Goal: Task Accomplishment & Management: Complete application form

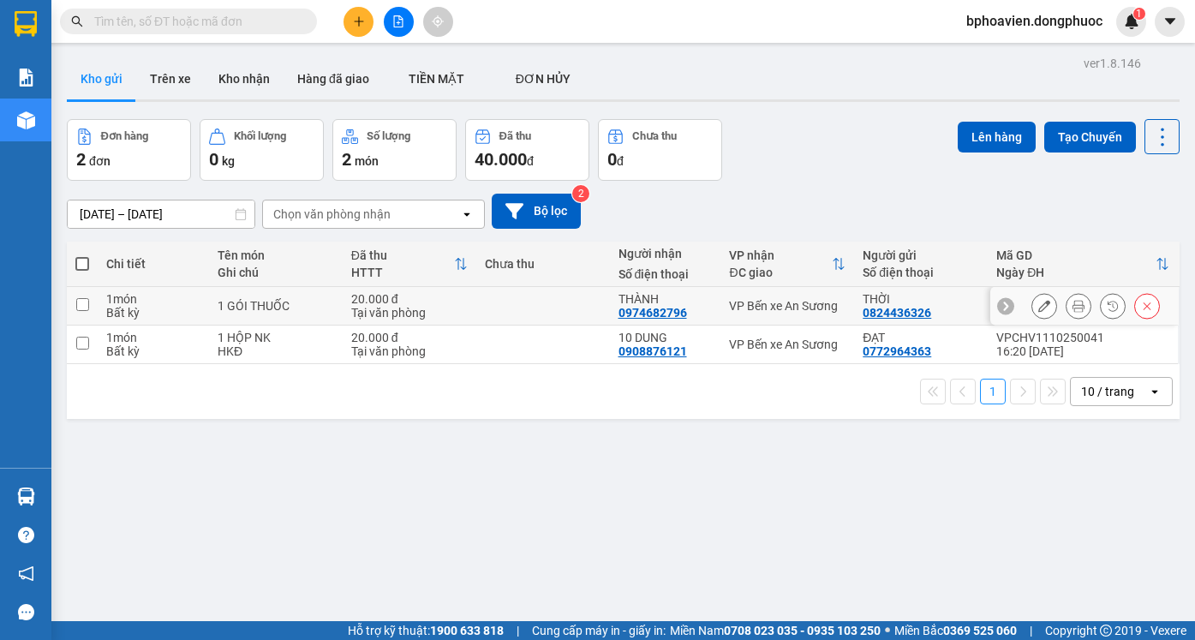
click at [85, 305] on input "checkbox" at bounding box center [82, 304] width 13 height 13
checkbox input "true"
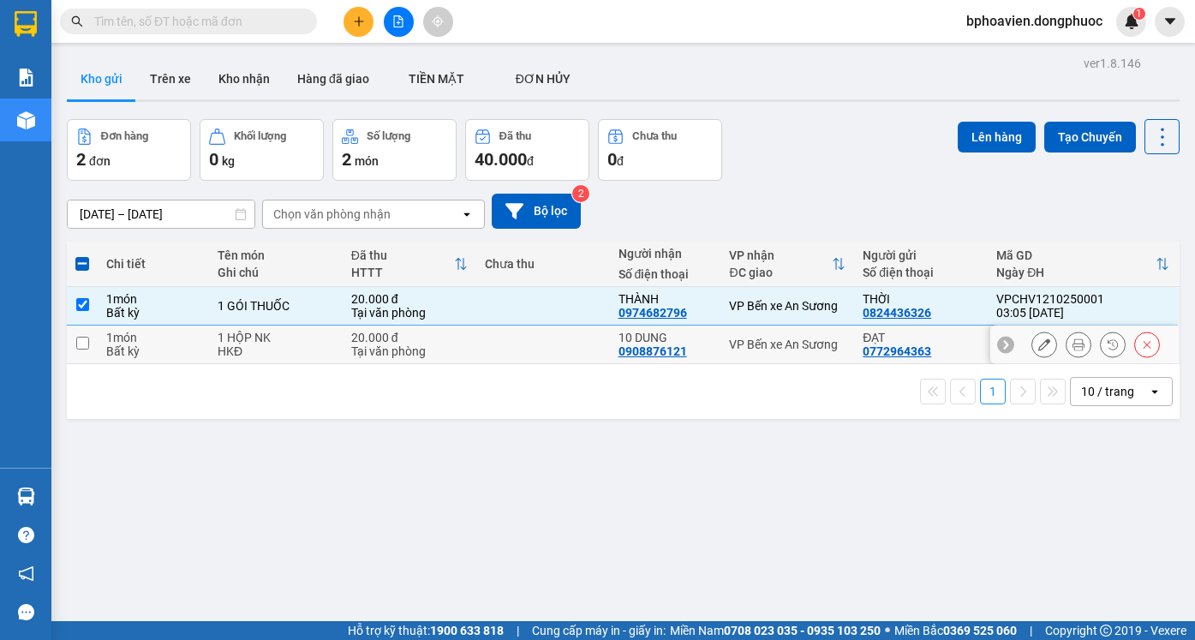
click at [86, 343] on input "checkbox" at bounding box center [82, 343] width 13 height 13
checkbox input "true"
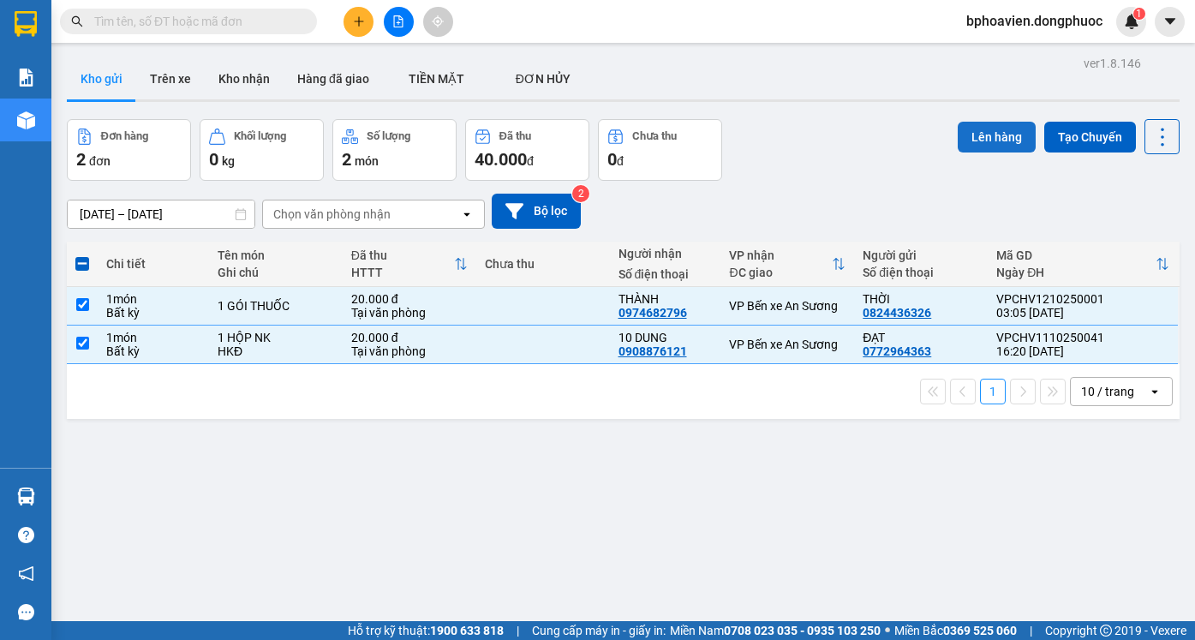
click at [982, 132] on button "Lên hàng" at bounding box center [997, 137] width 78 height 31
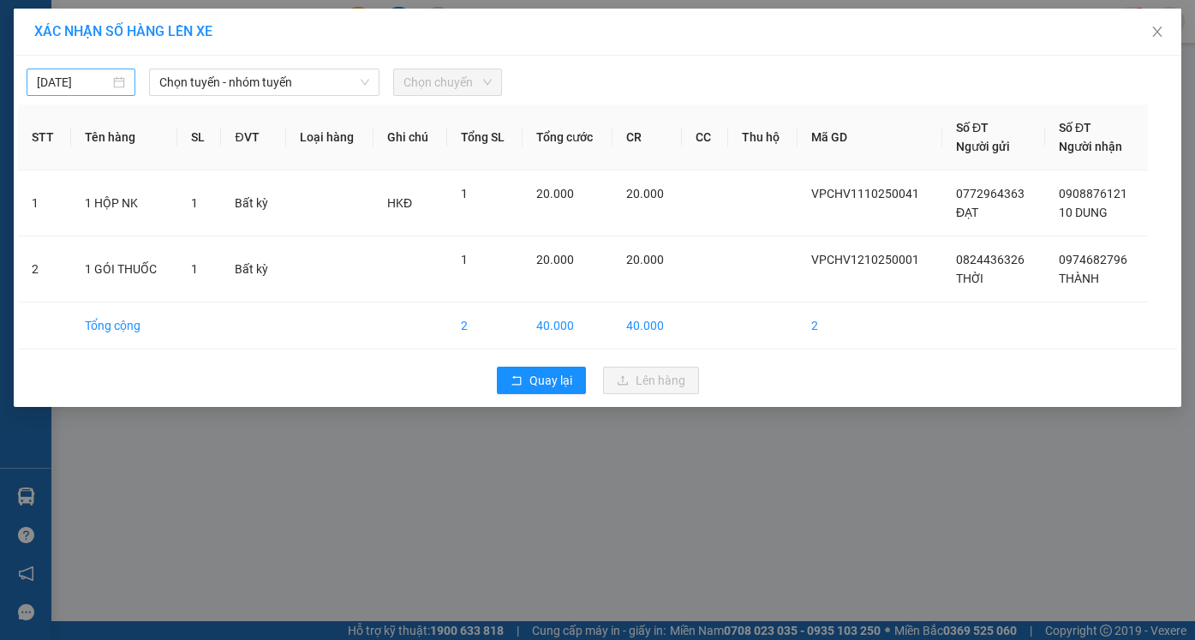
click at [75, 76] on body "Kết quả tìm kiếm ( 0 ) Bộ lọc No Data bphoavien.dongphuoc 1 Báo cáo Mẫu 1: Báo …" at bounding box center [597, 320] width 1195 height 640
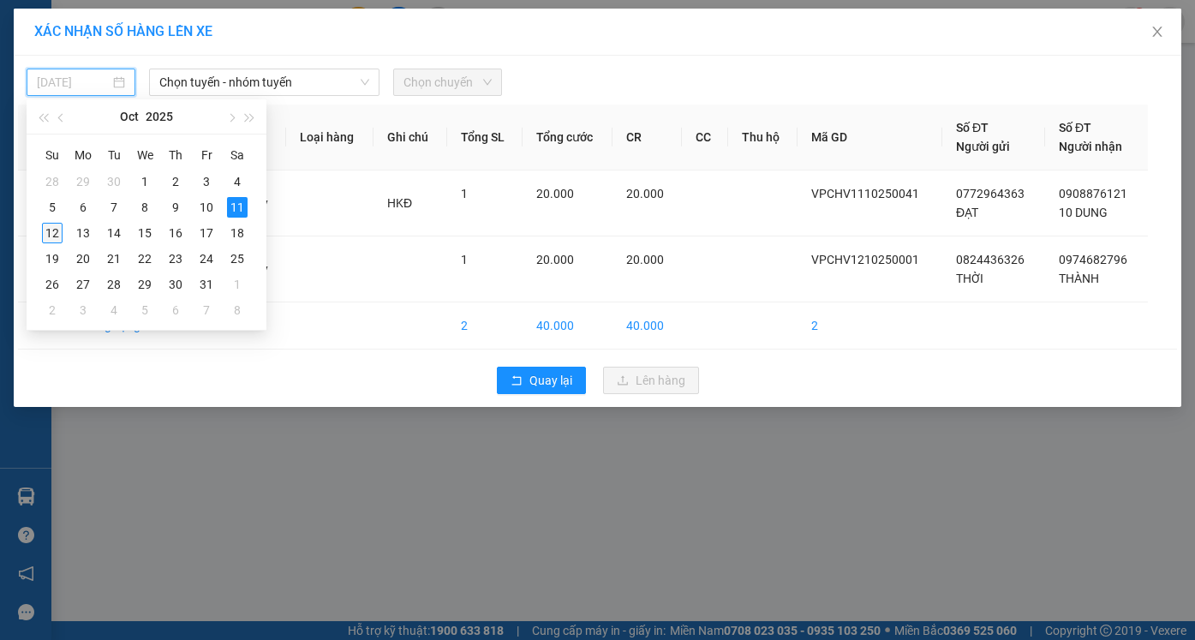
click at [56, 238] on div "12" at bounding box center [52, 233] width 21 height 21
type input "[DATE]"
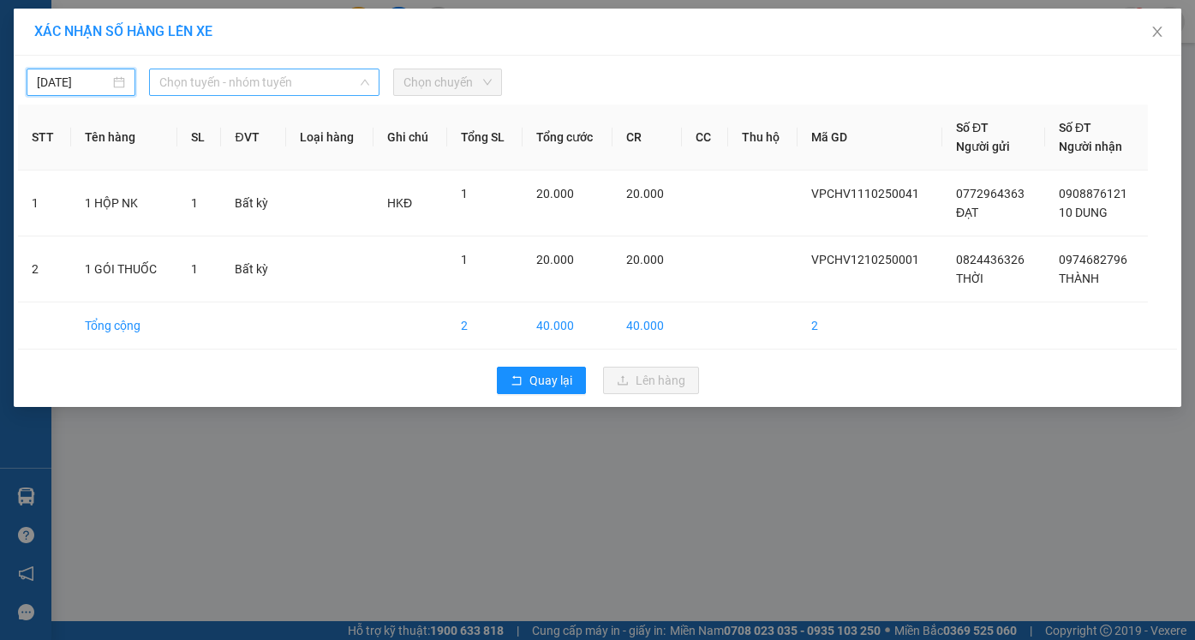
click at [299, 87] on span "Chọn tuyến - nhóm tuyến" at bounding box center [264, 82] width 210 height 26
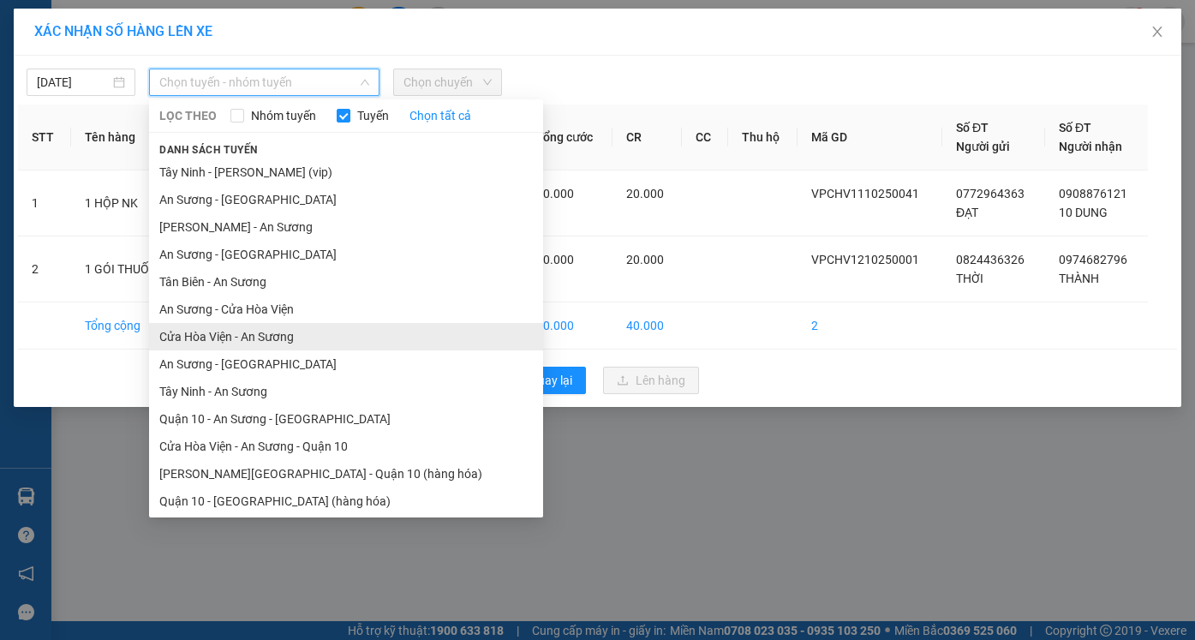
click at [268, 339] on li "Cửa Hòa Viện - An Sương" at bounding box center [346, 336] width 394 height 27
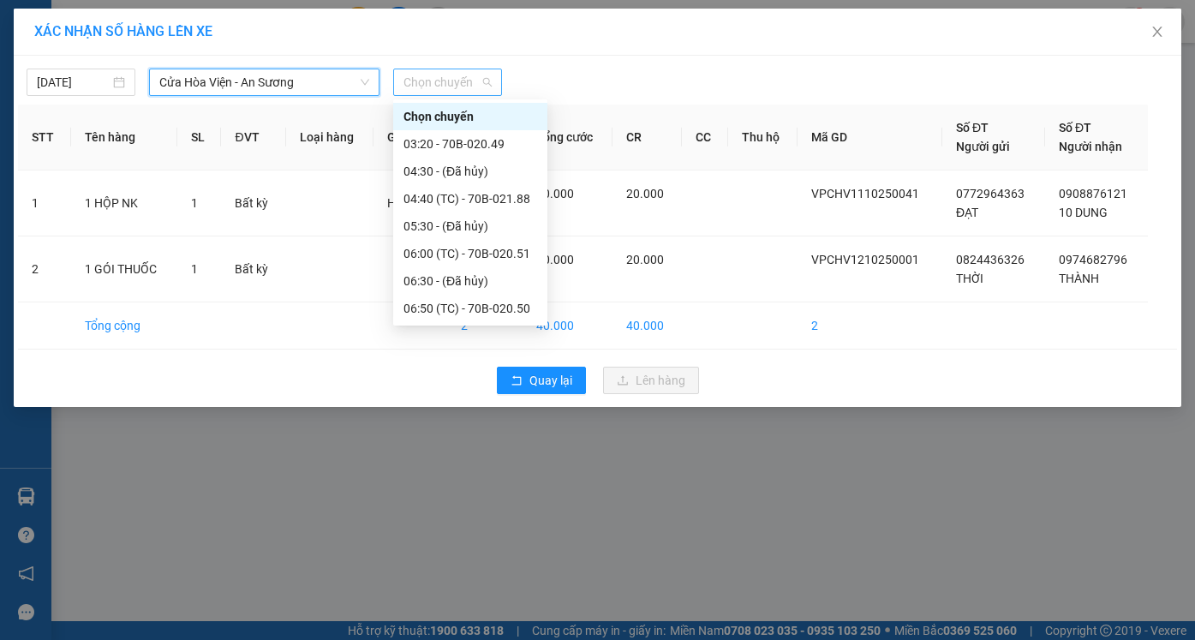
click at [480, 85] on span "Chọn chuyến" at bounding box center [448, 82] width 88 height 26
click at [497, 199] on div "04:40 (TC) - 70B-021.88" at bounding box center [471, 198] width 134 height 19
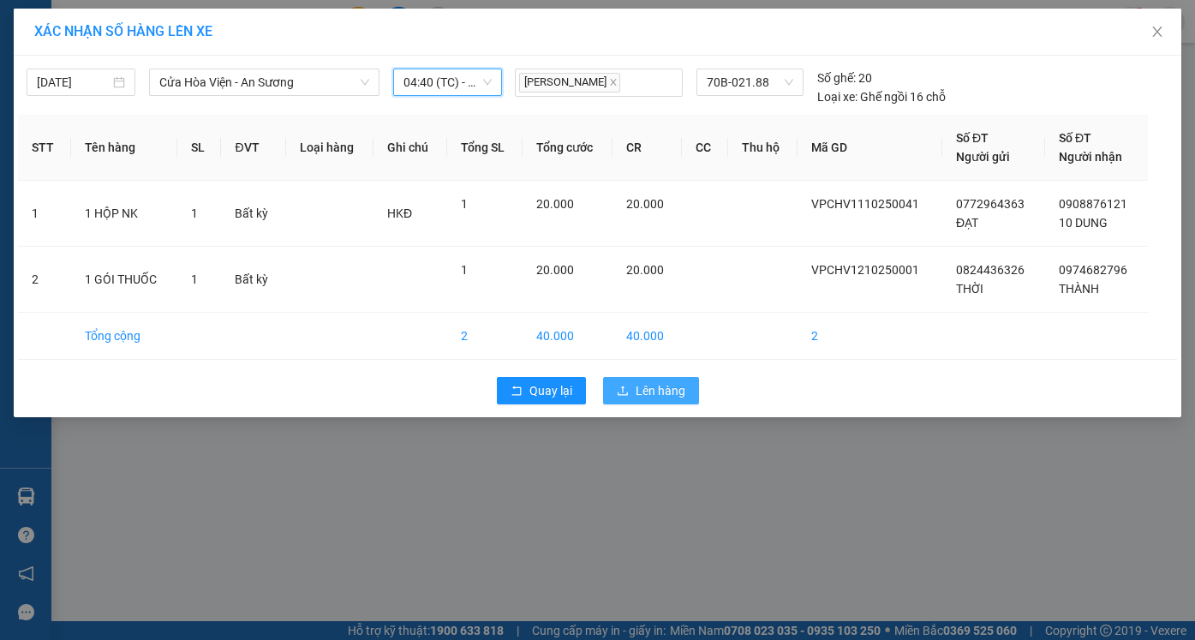
click at [659, 392] on span "Lên hàng" at bounding box center [661, 390] width 50 height 19
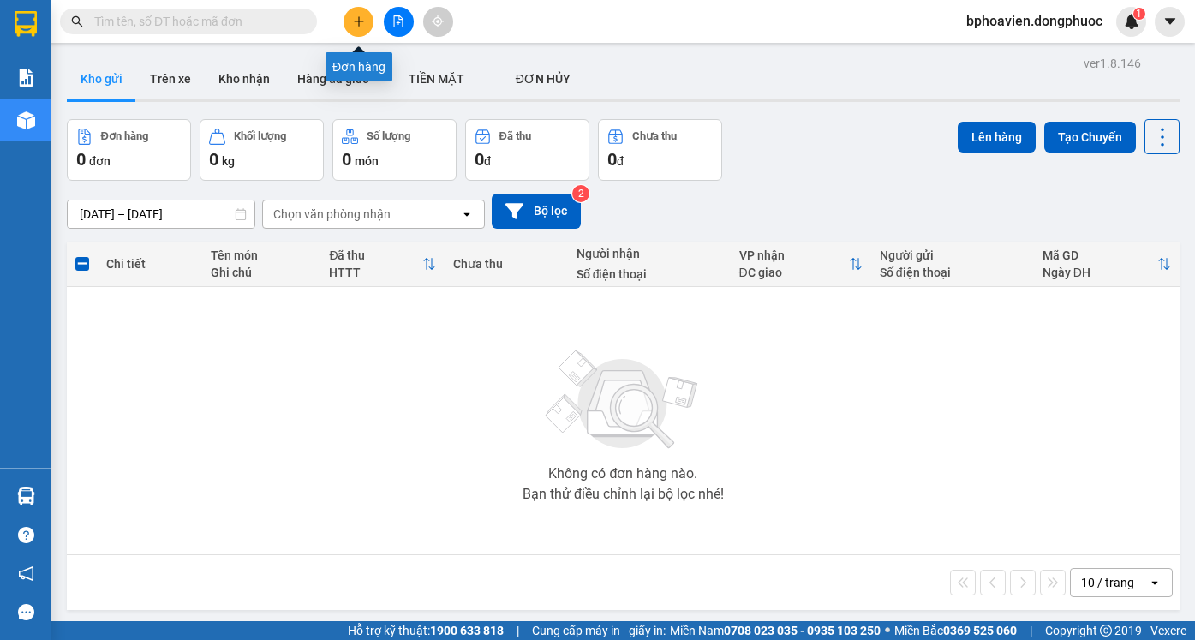
click at [362, 28] on button at bounding box center [359, 22] width 30 height 30
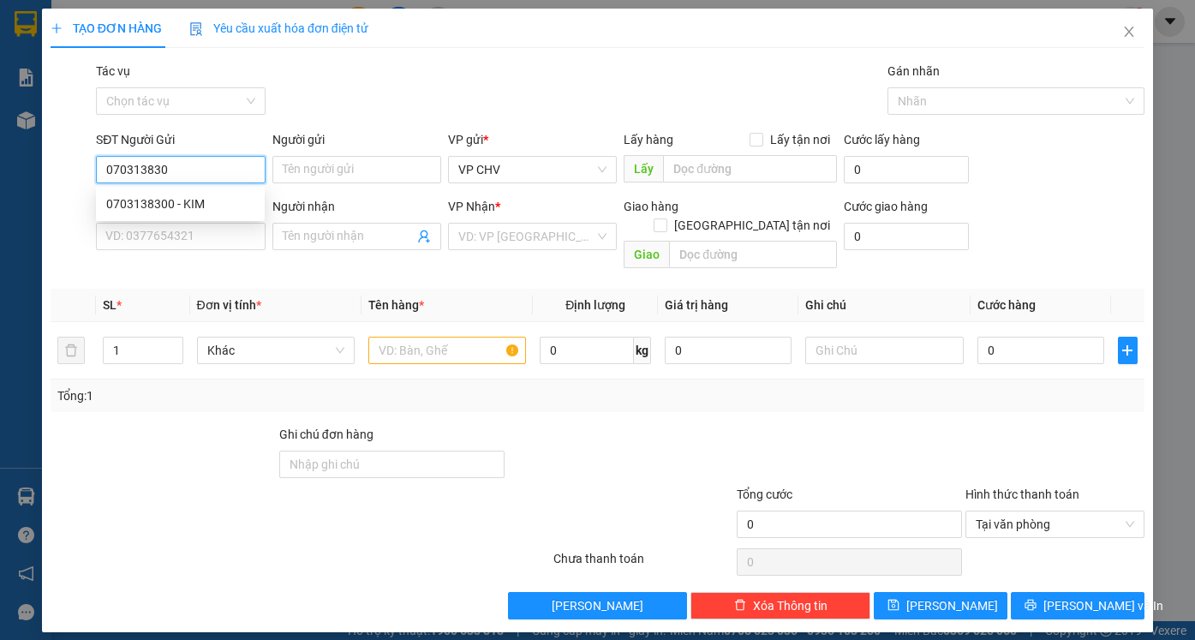
type input "0703138300"
click at [215, 205] on div "0703138300 - KIM" at bounding box center [180, 204] width 148 height 19
type input "[PERSON_NAME]"
type input "0933051183"
type input "CHI"
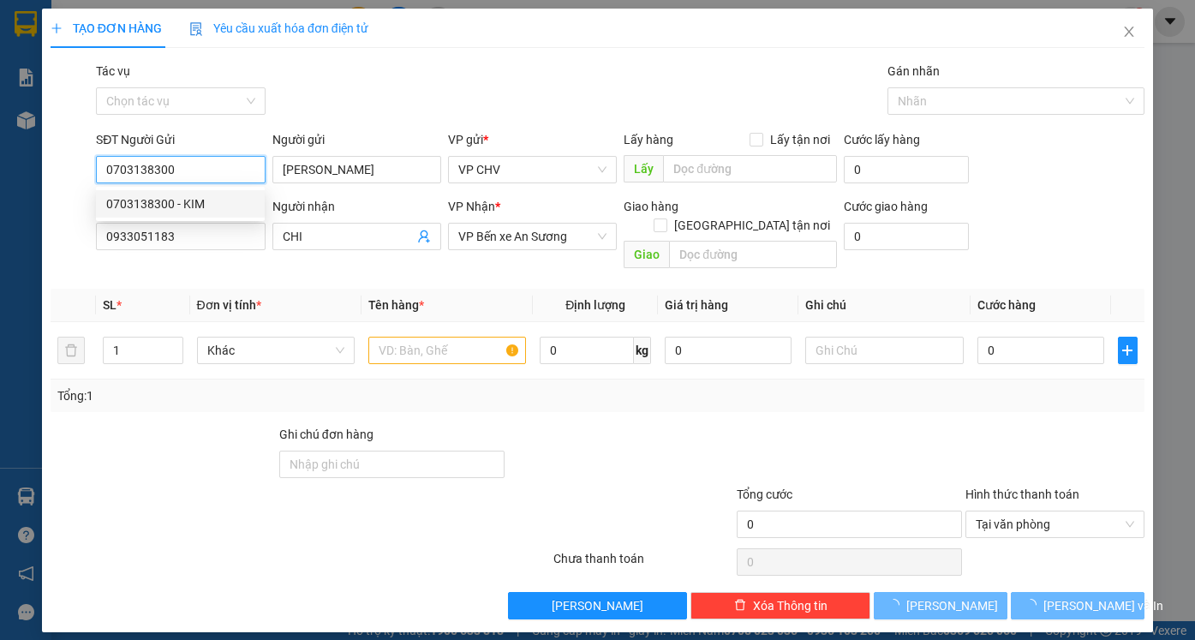
type input "30.000"
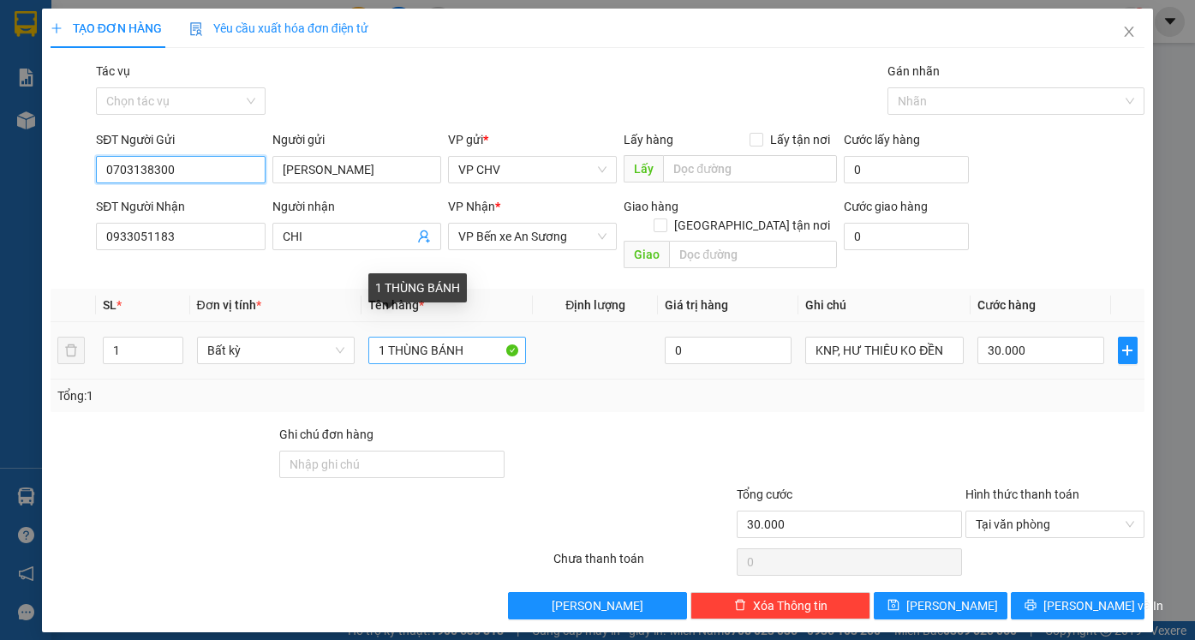
type input "0703138300"
click at [428, 337] on input "1 THÙNG BÁNH" at bounding box center [447, 350] width 158 height 27
type input "1 BỊCH BÁNH"
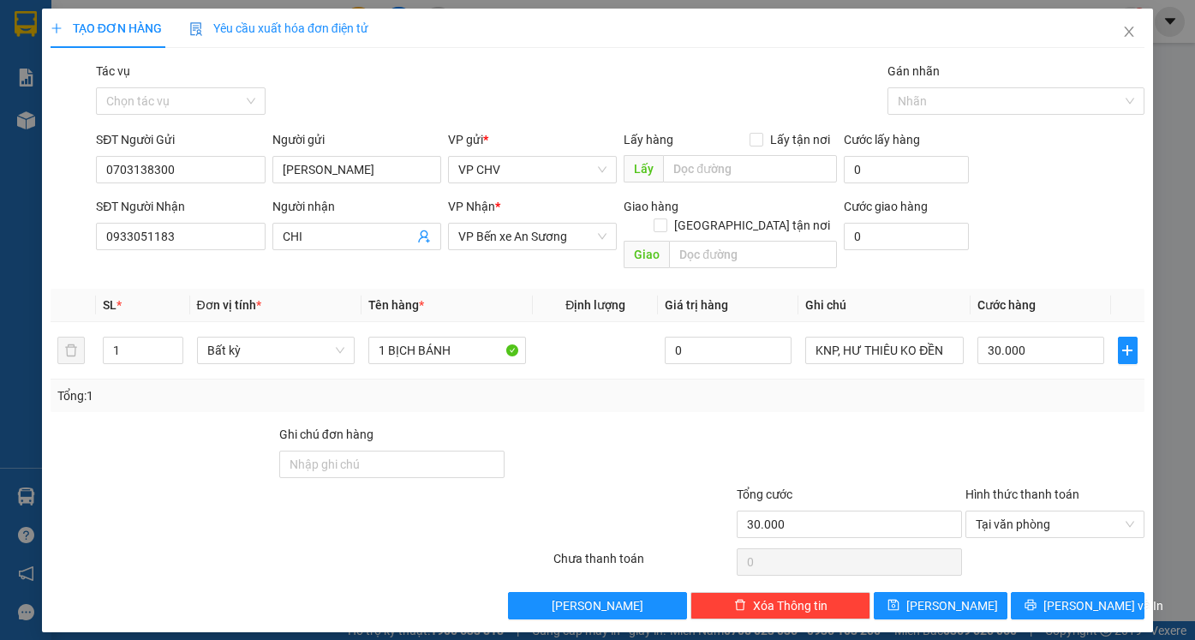
click at [617, 425] on div at bounding box center [620, 455] width 229 height 60
click at [1069, 596] on span "[PERSON_NAME] và In" at bounding box center [1104, 605] width 120 height 19
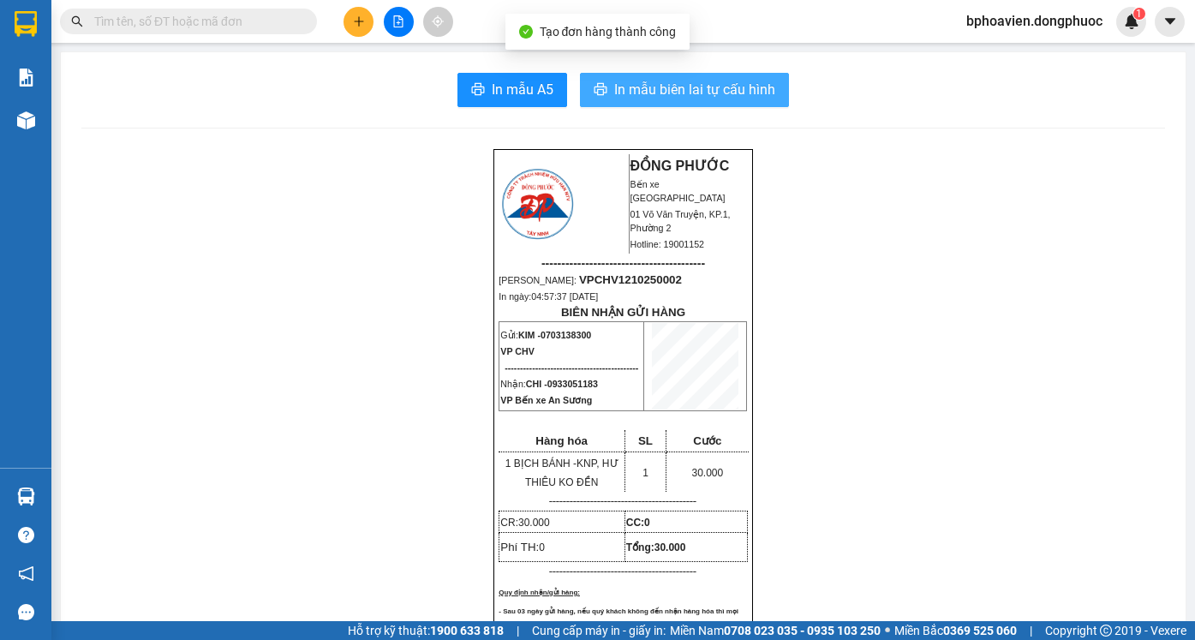
click at [673, 87] on span "In mẫu biên lai tự cấu hình" at bounding box center [694, 89] width 161 height 21
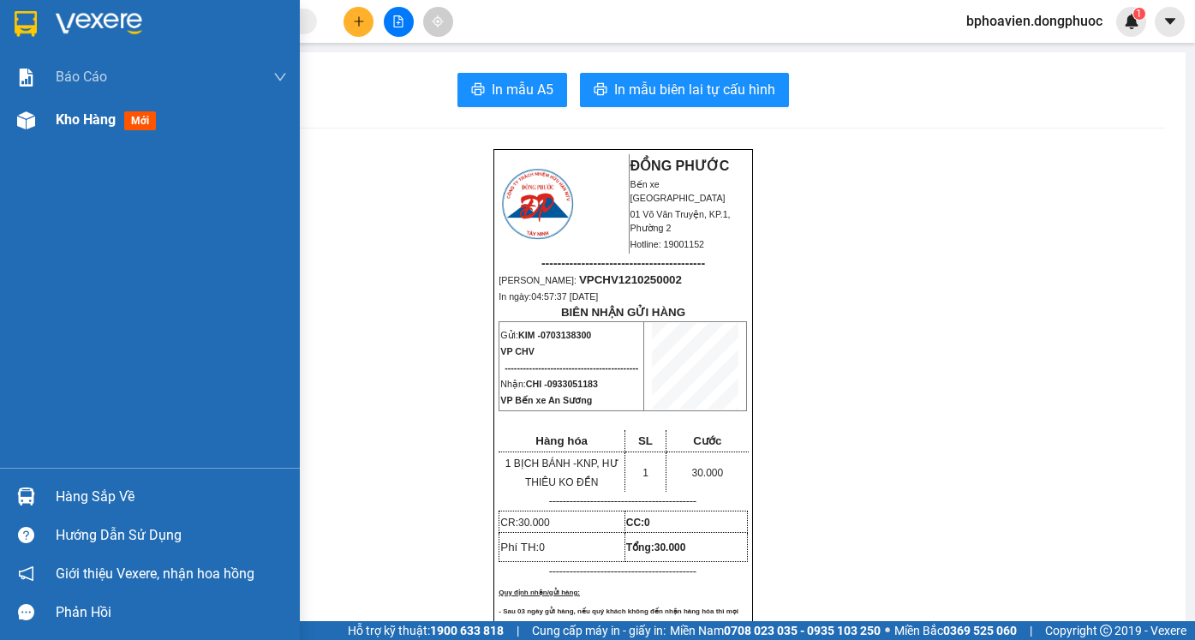
click at [67, 108] on div "Kho hàng mới" at bounding box center [171, 120] width 231 height 43
